Goal: Download file/media

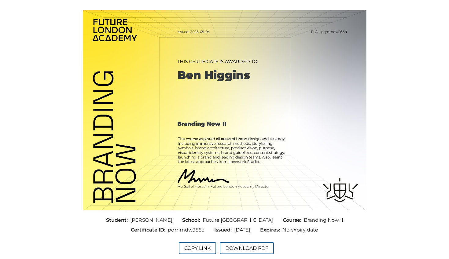
scroll to position [51, 0]
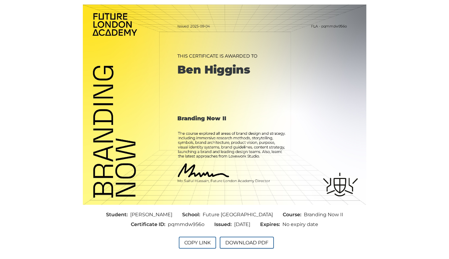
click at [254, 242] on button "Download PDF" at bounding box center [247, 243] width 54 height 12
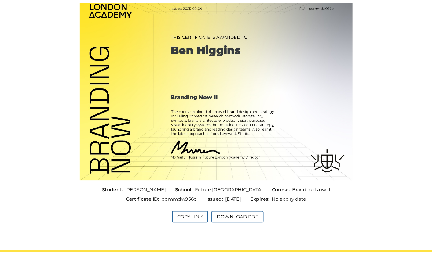
scroll to position [72, 0]
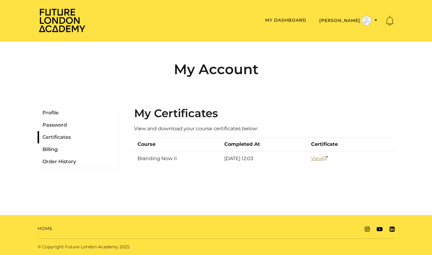
click at [319, 160] on link "View" at bounding box center [319, 159] width 17 height 6
